Goal: Task Accomplishment & Management: Use online tool/utility

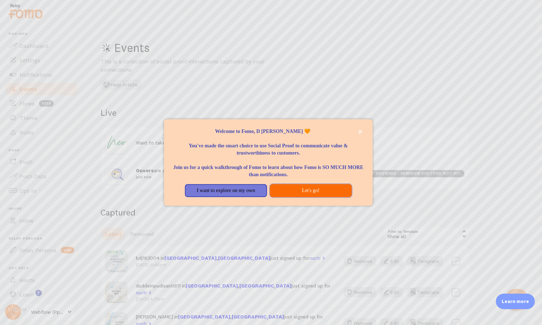
click at [314, 189] on button "Let's go!" at bounding box center [311, 190] width 82 height 13
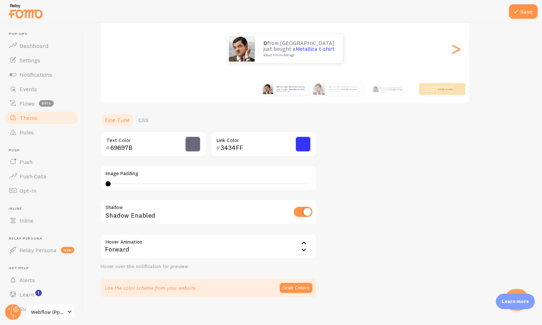
scroll to position [92, 0]
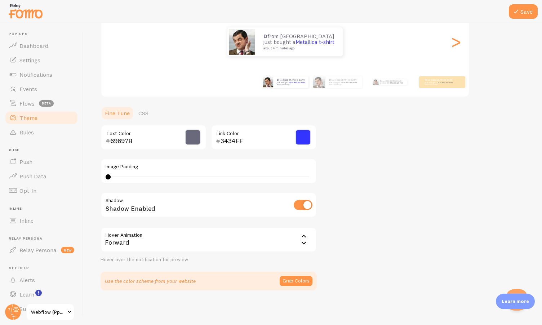
click at [504, 301] on p "Learn more" at bounding box center [515, 301] width 27 height 7
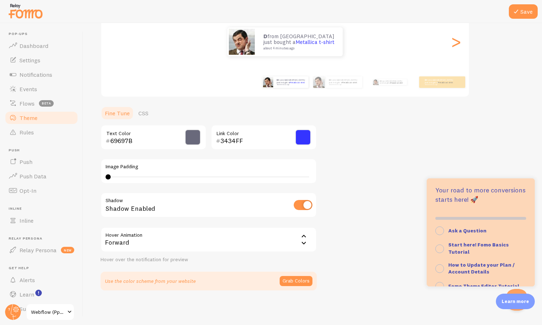
click at [410, 275] on div "Theme Choose a theme for your notifications Classic D from [GEOGRAPHIC_DATA] ju…" at bounding box center [313, 119] width 424 height 342
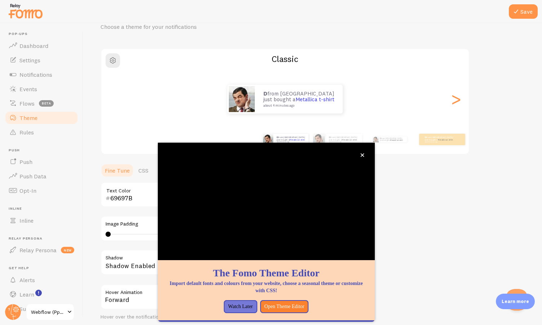
scroll to position [31, 0]
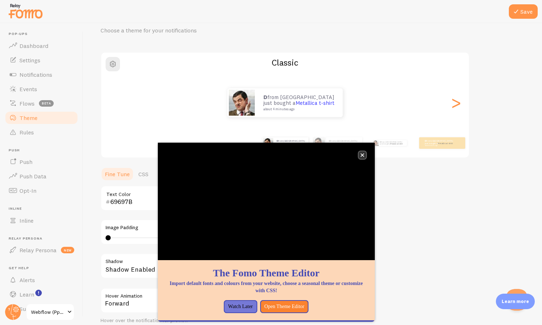
click at [365, 157] on button "close," at bounding box center [363, 155] width 8 height 8
